Goal: Task Accomplishment & Management: Use online tool/utility

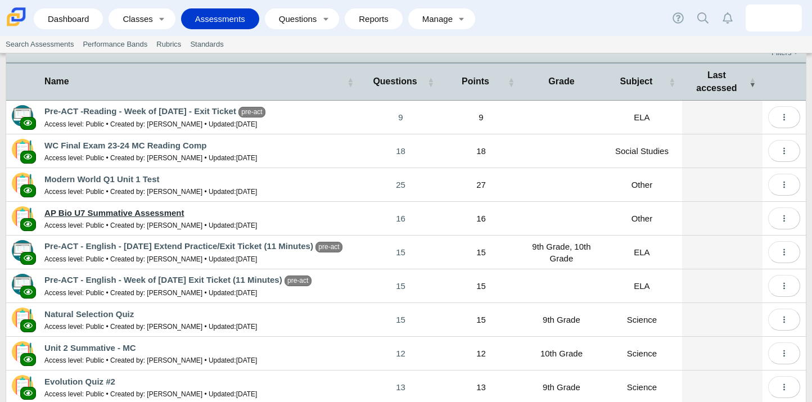
scroll to position [50, 0]
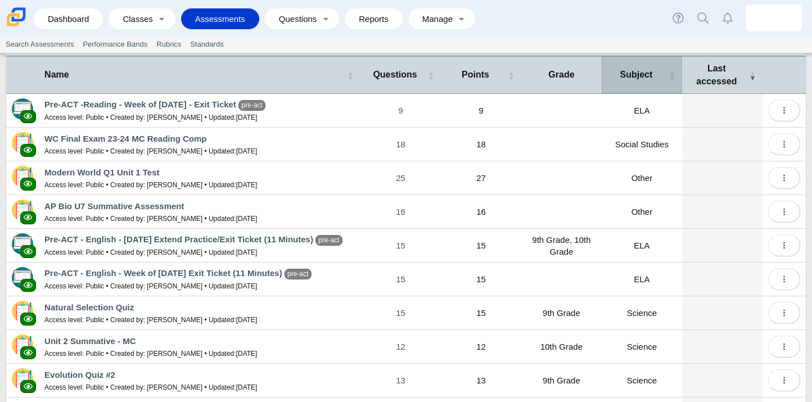
click at [631, 81] on div "Subject" at bounding box center [636, 75] width 58 height 12
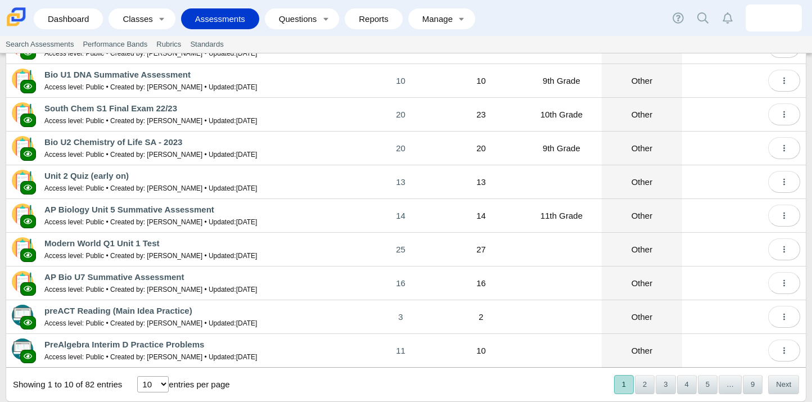
scroll to position [89, 0]
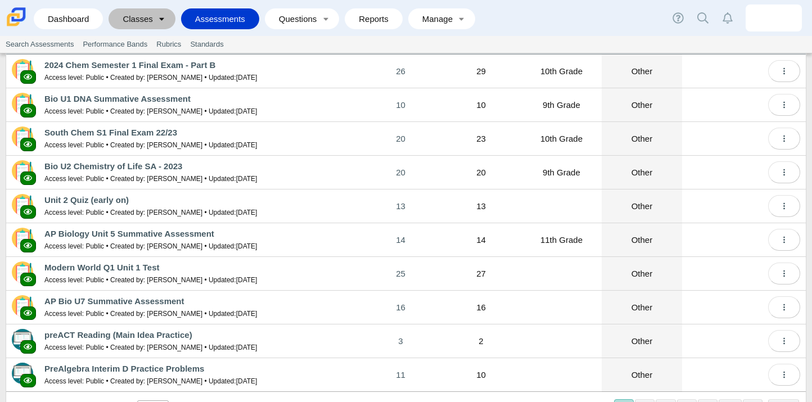
click at [157, 16] on link "Toggle expanded" at bounding box center [162, 18] width 16 height 21
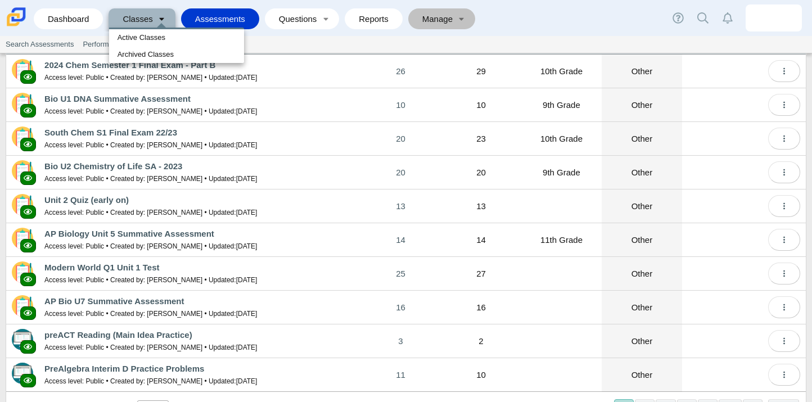
click at [429, 22] on link "Manage" at bounding box center [434, 18] width 40 height 21
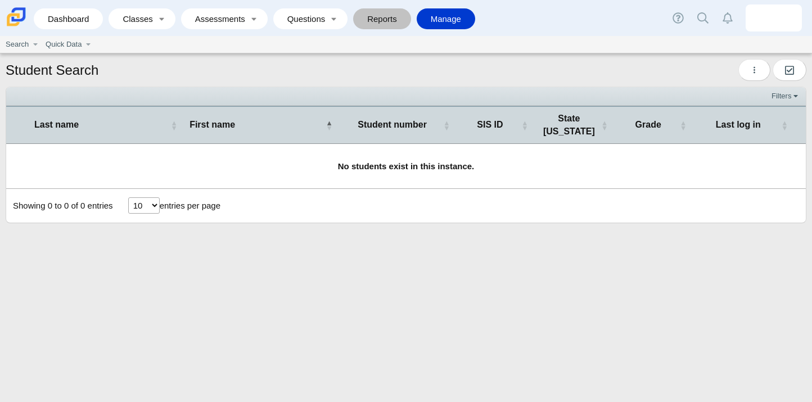
click at [384, 16] on link "Reports" at bounding box center [382, 18] width 47 height 21
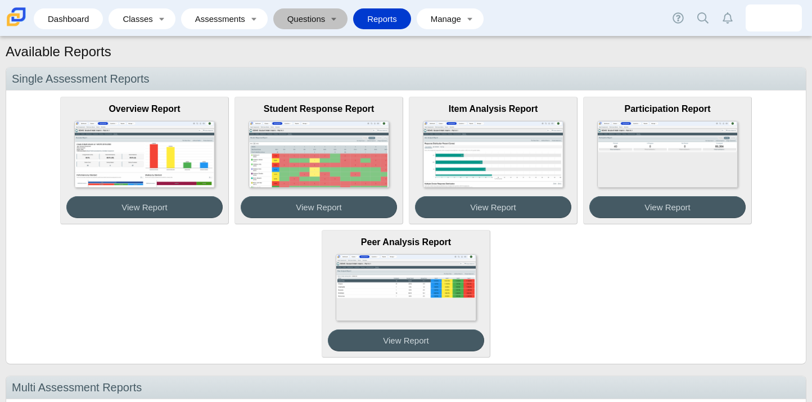
click at [319, 16] on link "Questions" at bounding box center [302, 18] width 47 height 21
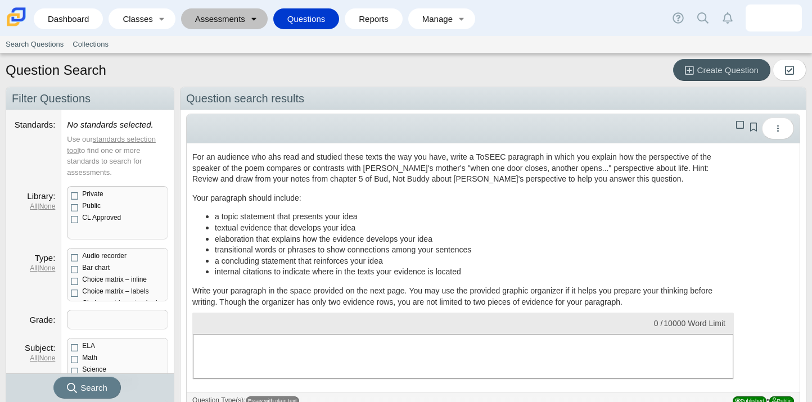
click at [250, 19] on link "Toggle expanded" at bounding box center [254, 18] width 16 height 21
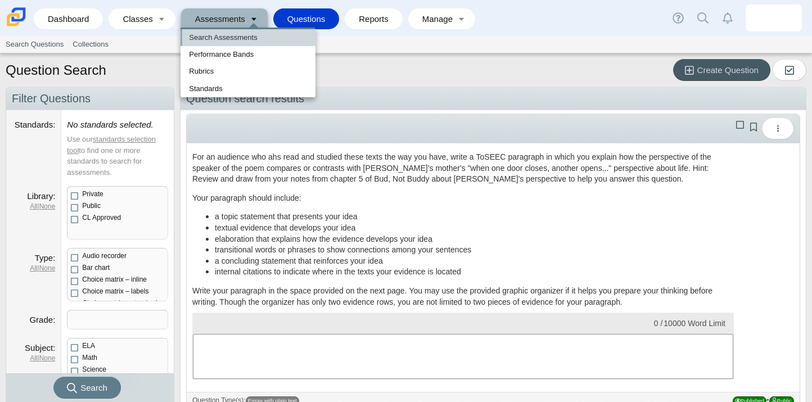
click at [242, 35] on link "Search Assessments" at bounding box center [247, 37] width 135 height 17
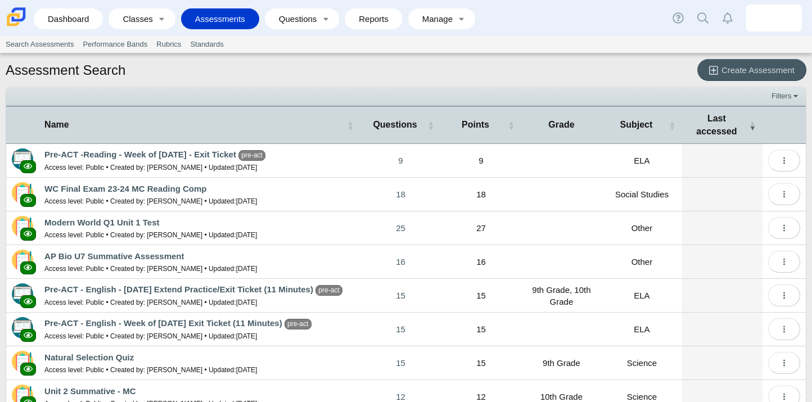
click at [127, 72] on div "Assessment Search Create Assessment" at bounding box center [406, 71] width 800 height 25
click at [702, 18] on icon at bounding box center [702, 17] width 11 height 11
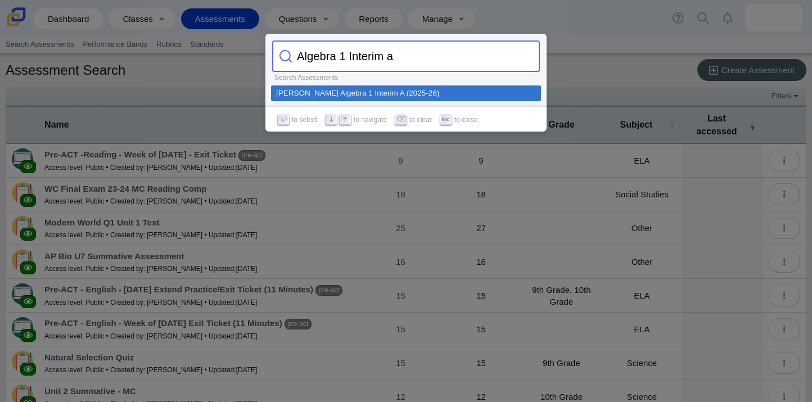
type input "Algebra 1 Interim a"
click at [350, 93] on div "[PERSON_NAME] Algebra 1 Interim A (2025-26)" at bounding box center [406, 93] width 260 height 8
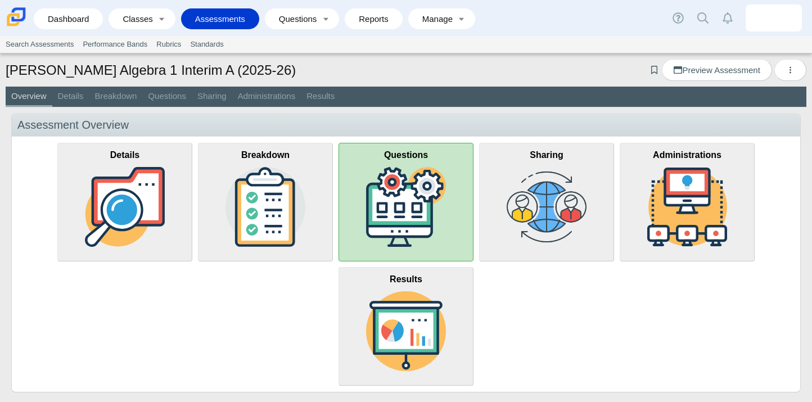
click at [390, 214] on img at bounding box center [406, 207] width 80 height 80
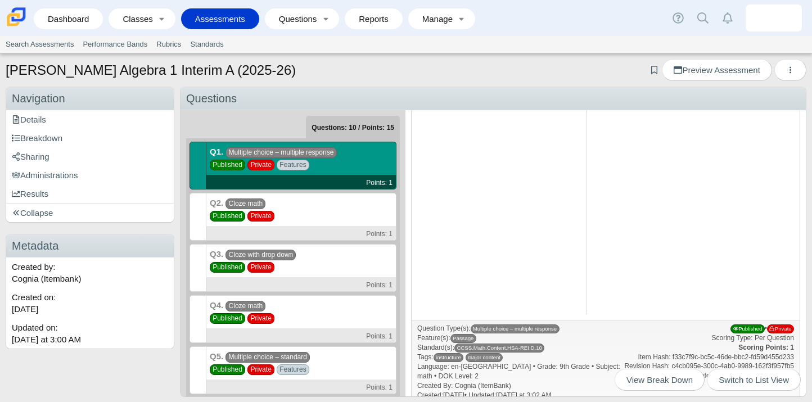
scroll to position [284, 0]
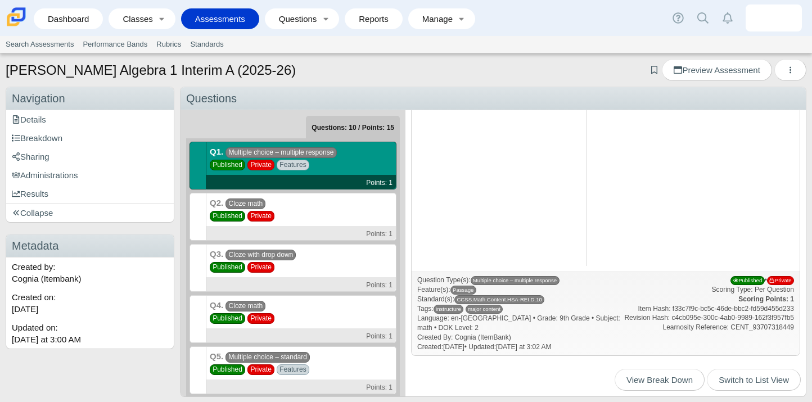
click at [283, 214] on div "Q2. Cloze math Published Private Points: 1" at bounding box center [301, 217] width 190 height 48
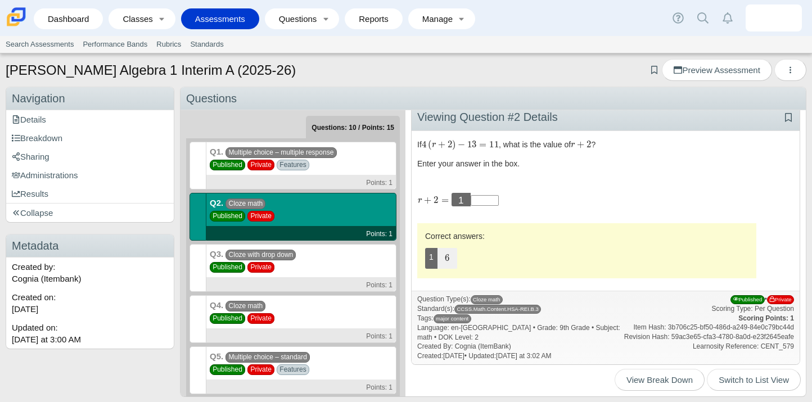
scroll to position [0, 0]
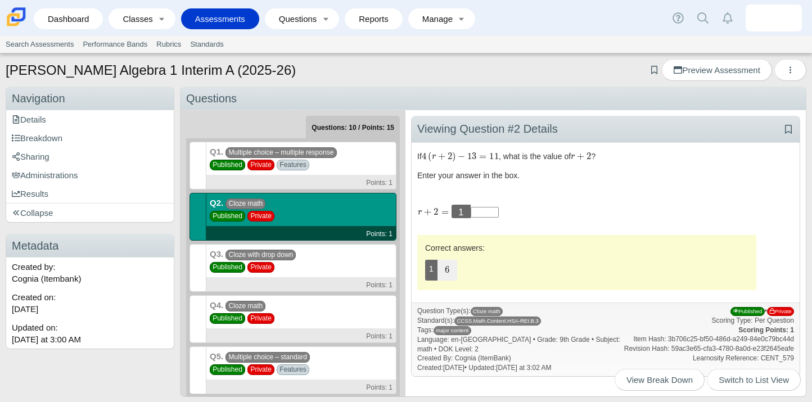
click at [351, 252] on div "Q3. Cloze with drop down Published Private Points: 1" at bounding box center [301, 268] width 190 height 48
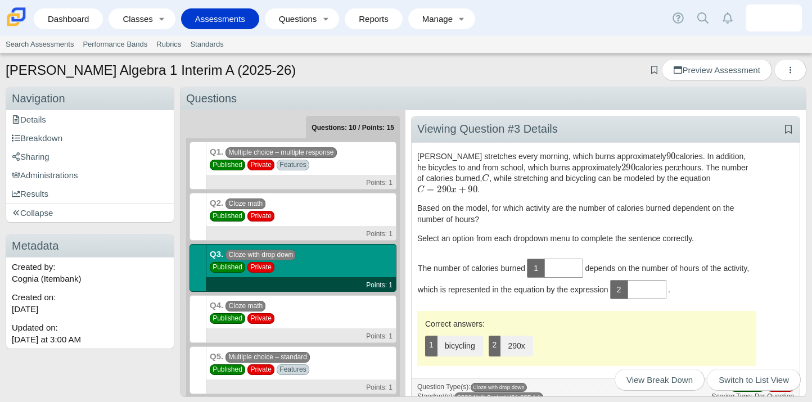
click at [567, 269] on span at bounding box center [564, 268] width 38 height 19
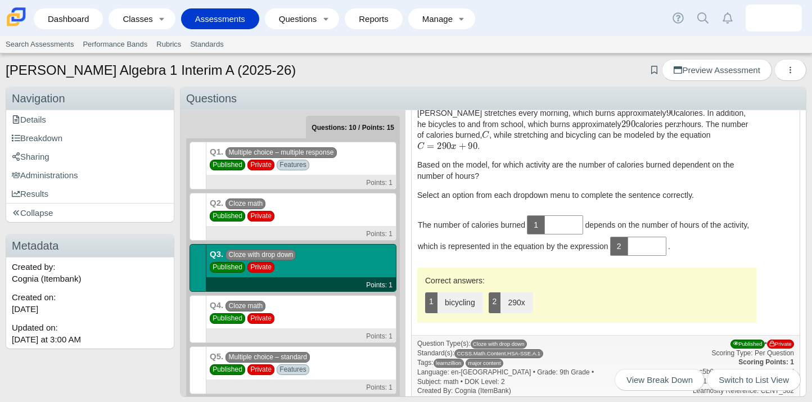
scroll to position [50, 0]
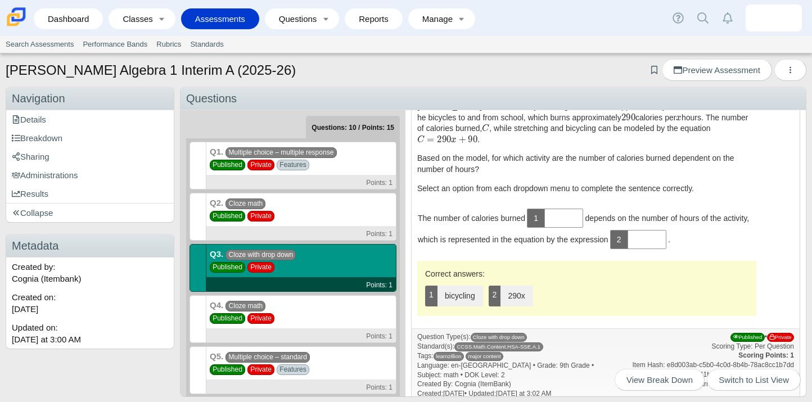
click at [540, 221] on span "1" at bounding box center [536, 218] width 18 height 19
click at [559, 222] on span at bounding box center [564, 218] width 38 height 19
click at [305, 261] on div "Q3. Cloze with drop down Published Private Points: 1" at bounding box center [301, 268] width 190 height 48
click at [321, 311] on div "Q4. Cloze math Published Private Points: 1" at bounding box center [301, 319] width 190 height 48
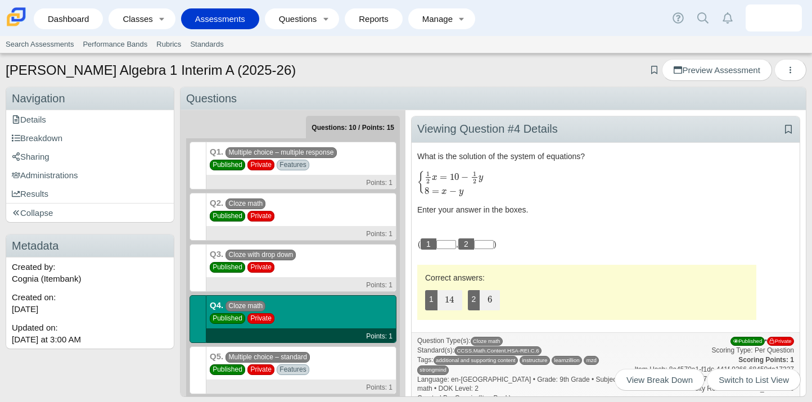
click at [325, 357] on div "Q5. Multiple choice – standard Published Private Features Points: 1" at bounding box center [301, 370] width 190 height 48
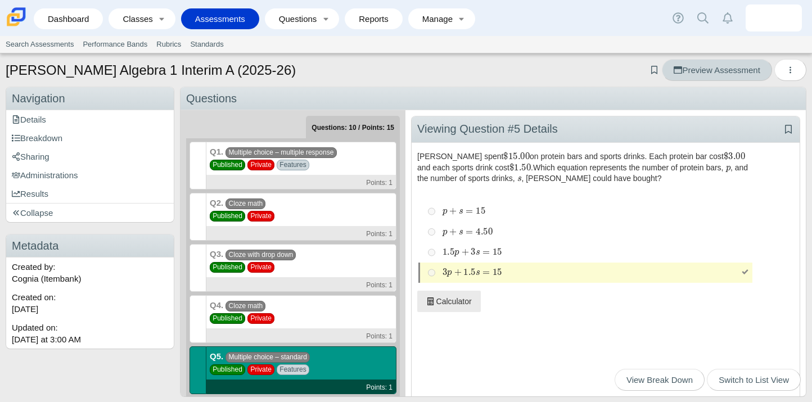
click at [690, 68] on span "Preview Assessment" at bounding box center [716, 70] width 86 height 10
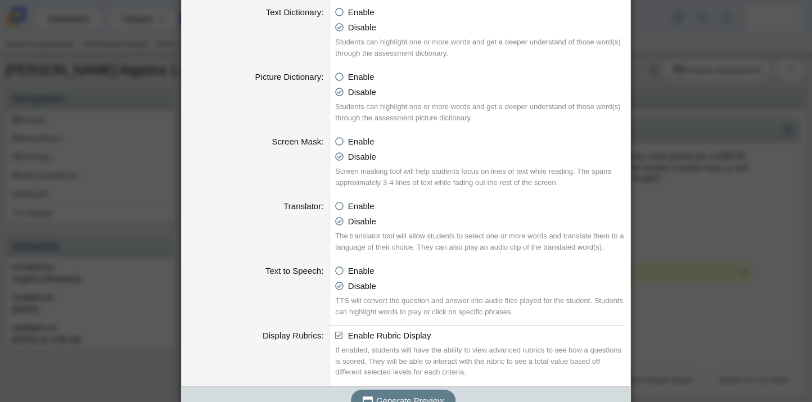
scroll to position [555, 0]
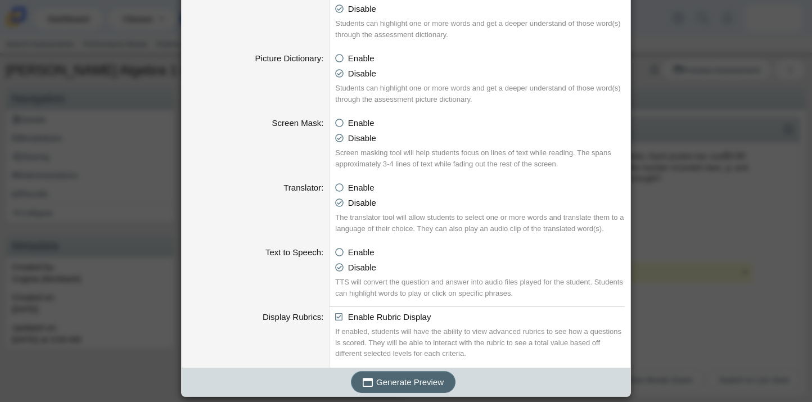
click at [393, 384] on span "Generate Preview" at bounding box center [409, 382] width 67 height 10
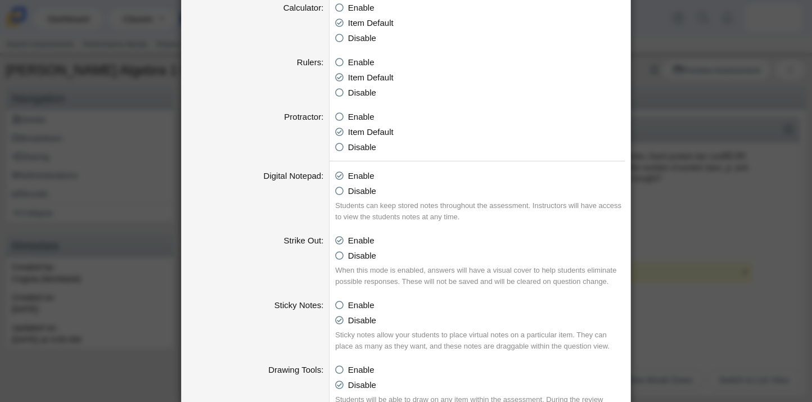
scroll to position [0, 0]
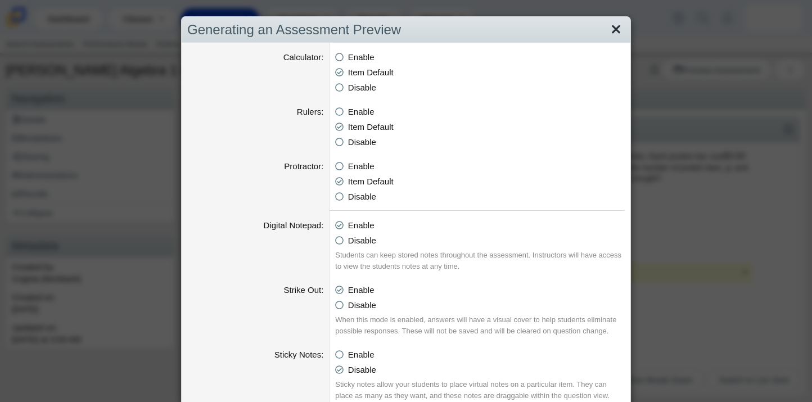
click at [618, 28] on link "Close" at bounding box center [615, 29] width 17 height 19
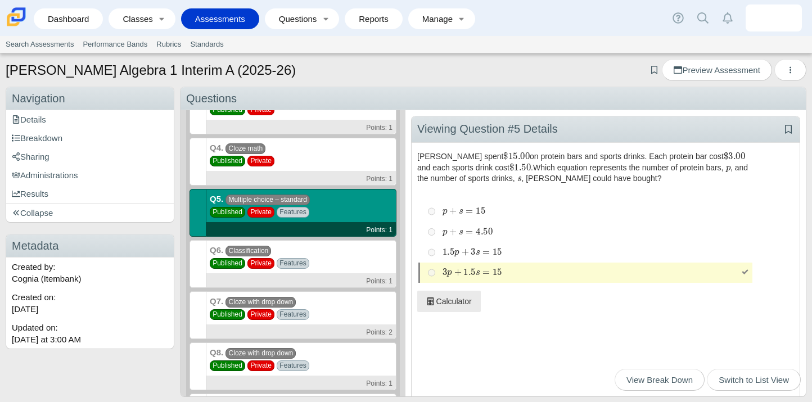
scroll to position [207, 0]
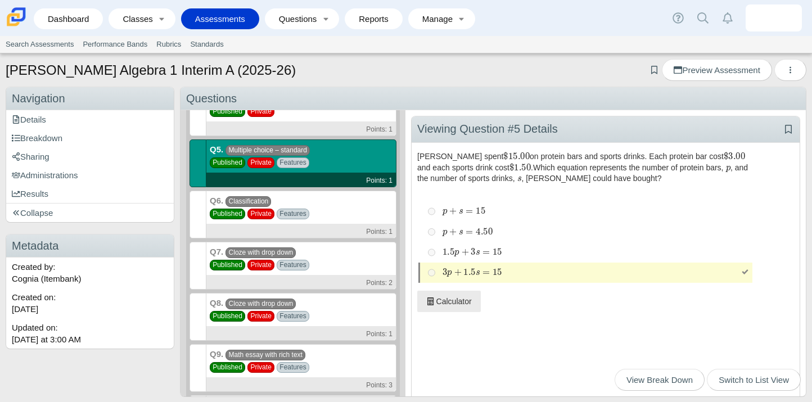
click at [332, 215] on div "Q6. Classification Published Private Features Points: 1" at bounding box center [301, 215] width 190 height 48
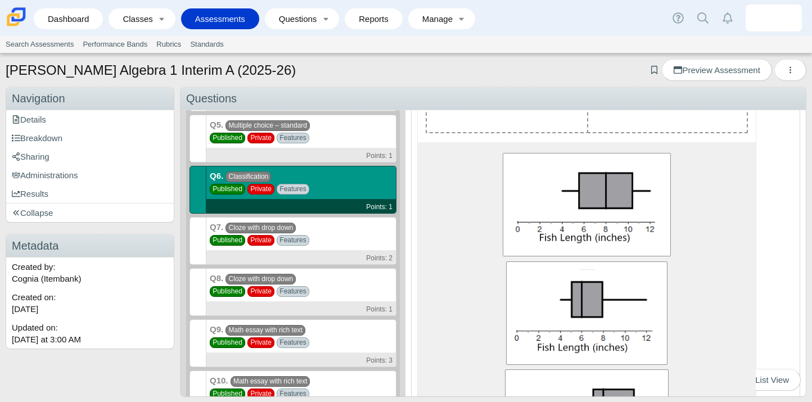
scroll to position [316, 0]
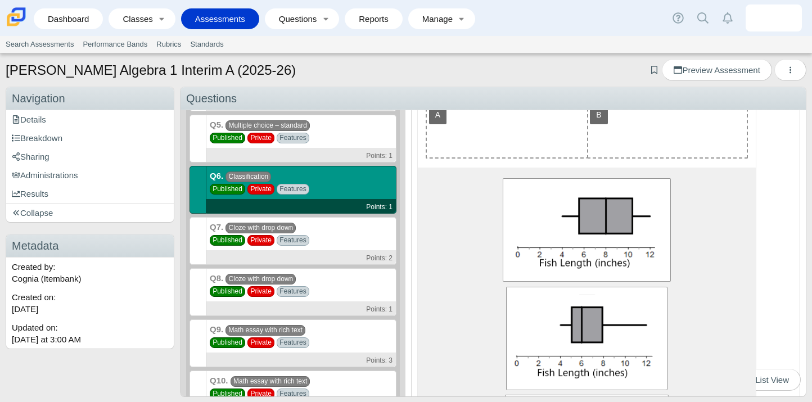
drag, startPoint x: 571, startPoint y: 254, endPoint x: 519, endPoint y: 139, distance: 125.8
click at [530, 249] on span "image with description A box plot with x-axis labeled Fish Length (inches) and …" at bounding box center [587, 228] width 155 height 93
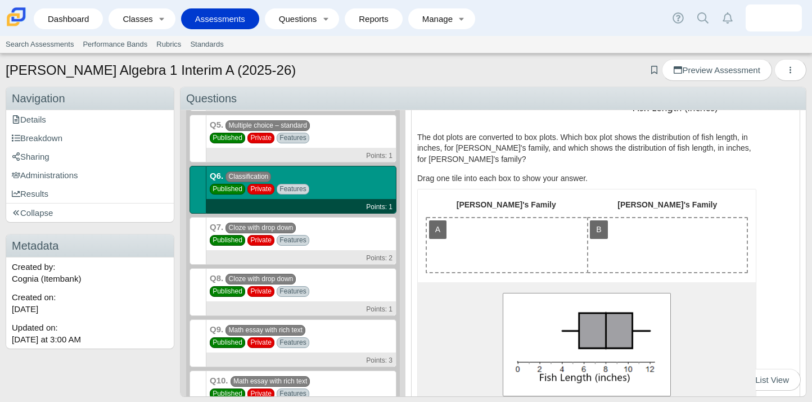
scroll to position [234, 0]
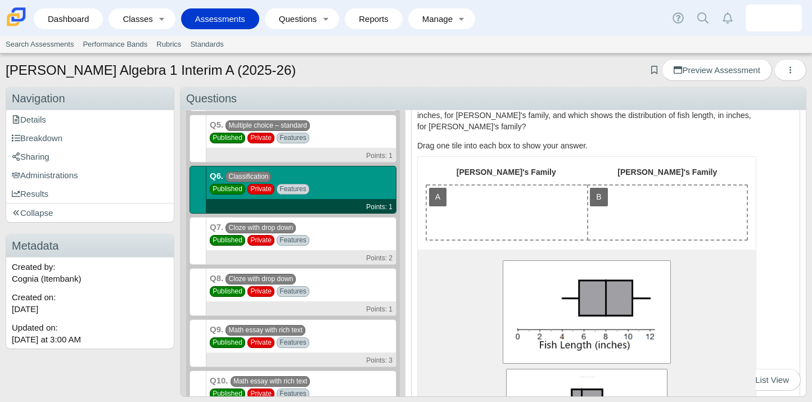
drag, startPoint x: 583, startPoint y: 299, endPoint x: 519, endPoint y: 212, distance: 107.8
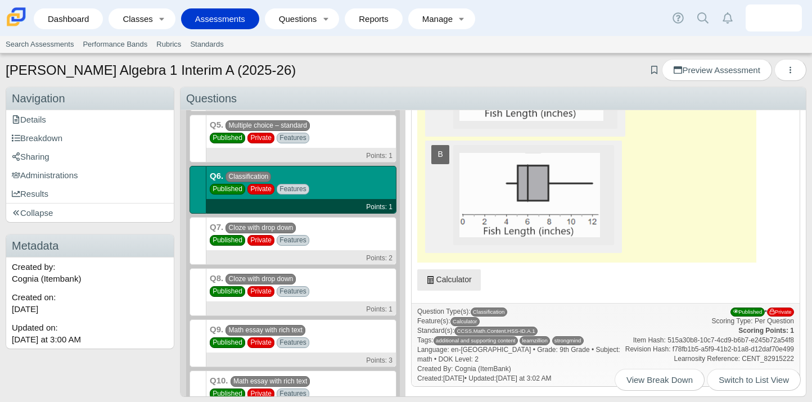
scroll to position [1180, 0]
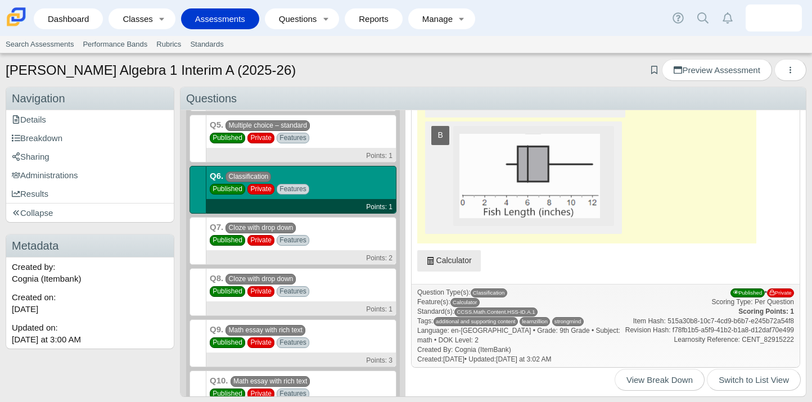
click at [347, 242] on div "Q7. Cloze with drop down Published Private Features Points: 2" at bounding box center [301, 241] width 190 height 48
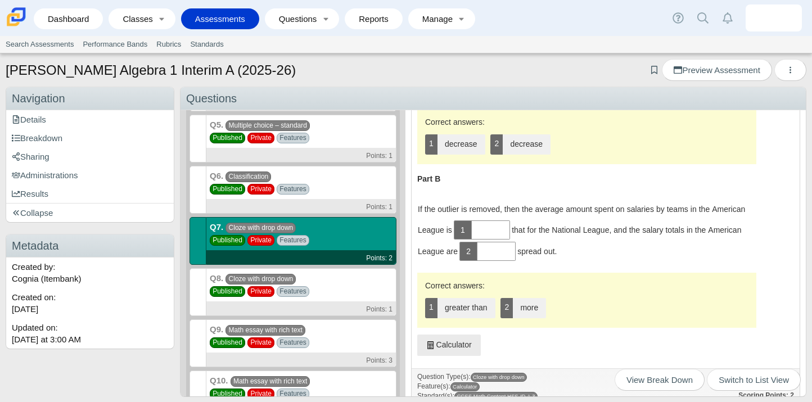
scroll to position [363, 0]
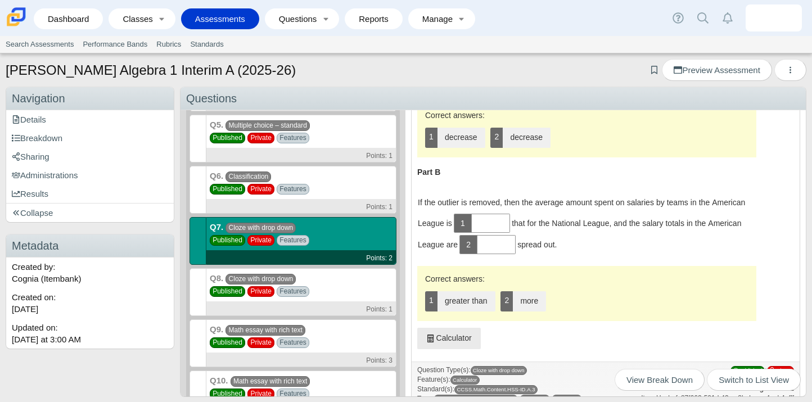
click at [338, 284] on div "Q8. Cloze with drop down Published Private Features Points: 1" at bounding box center [301, 292] width 190 height 48
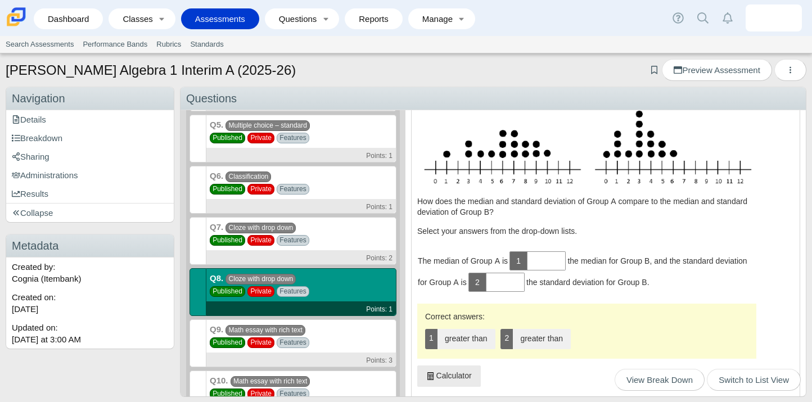
scroll to position [84, 0]
